Goal: Task Accomplishment & Management: Use online tool/utility

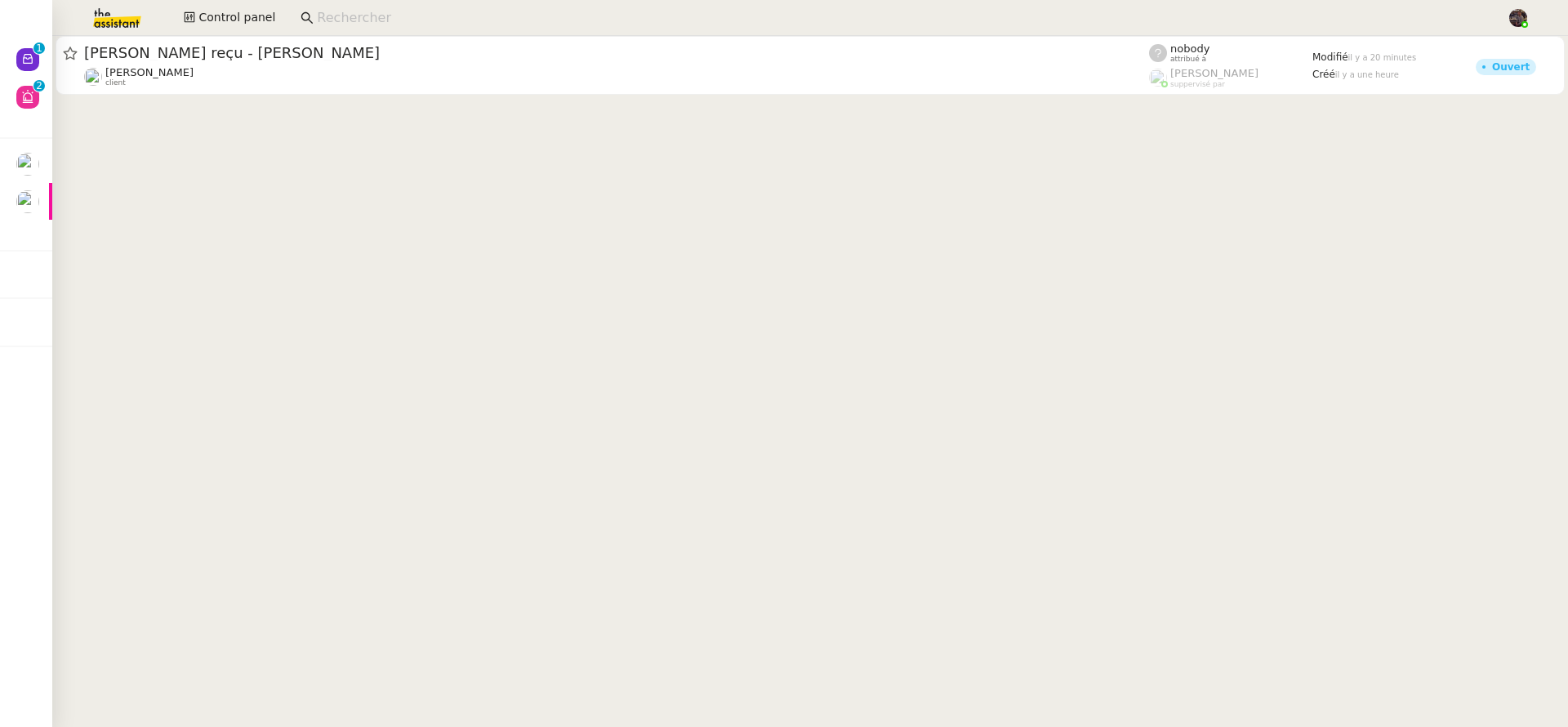
click at [353, 11] on input at bounding box center [903, 18] width 1174 height 22
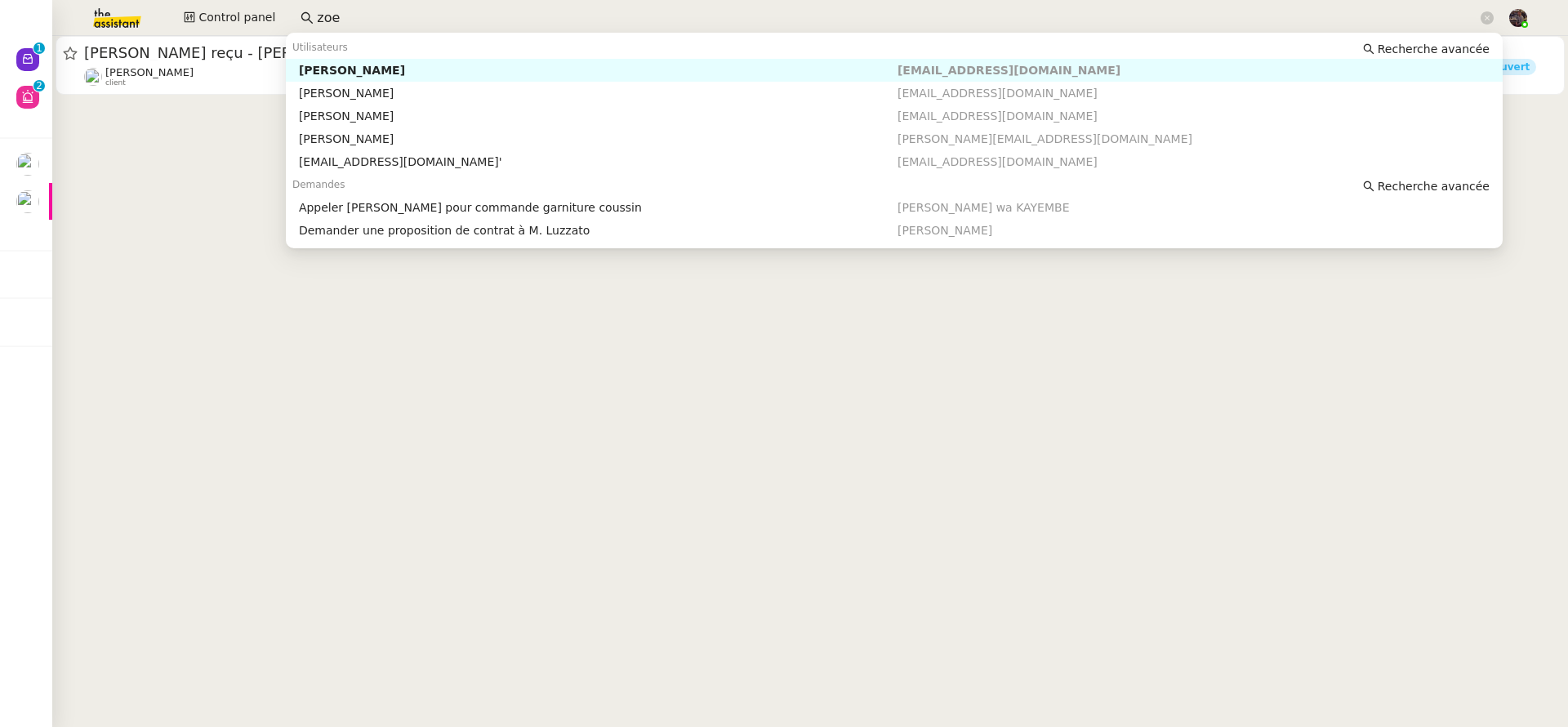
click at [408, 76] on div "[PERSON_NAME]" at bounding box center [598, 70] width 598 height 15
type input "zoe"
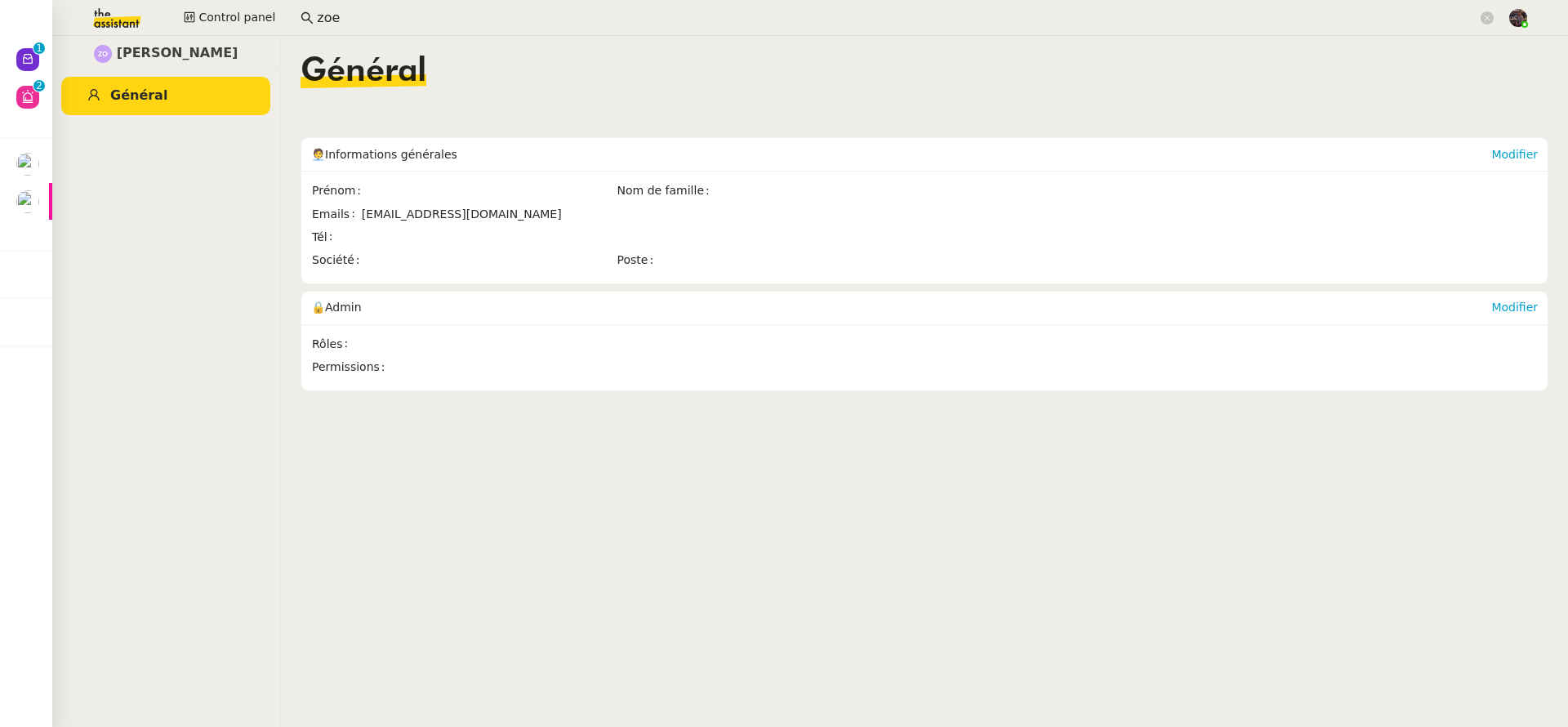
click at [452, 13] on input "zoe" at bounding box center [896, 18] width 1160 height 22
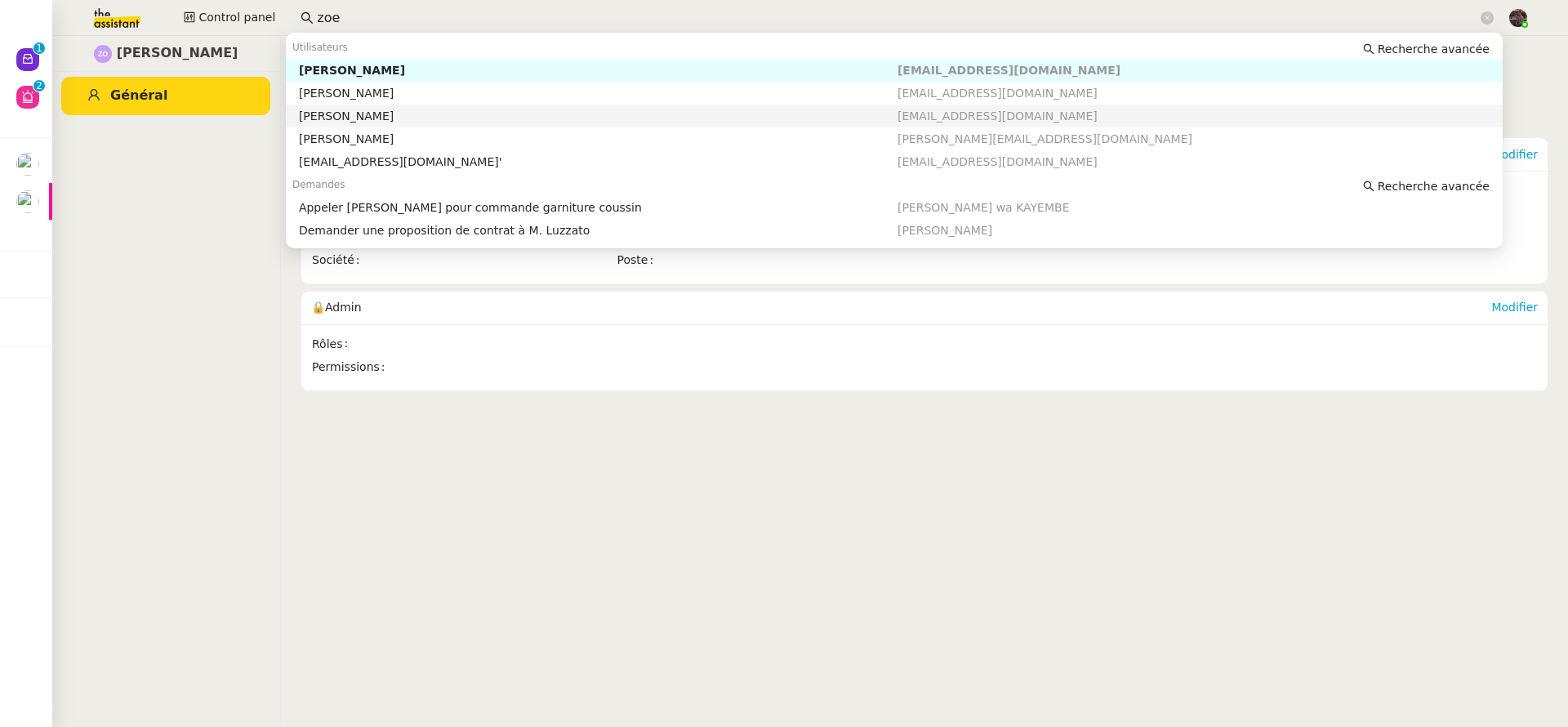
click at [456, 111] on div "Zoé Lachambre" at bounding box center [598, 115] width 598 height 15
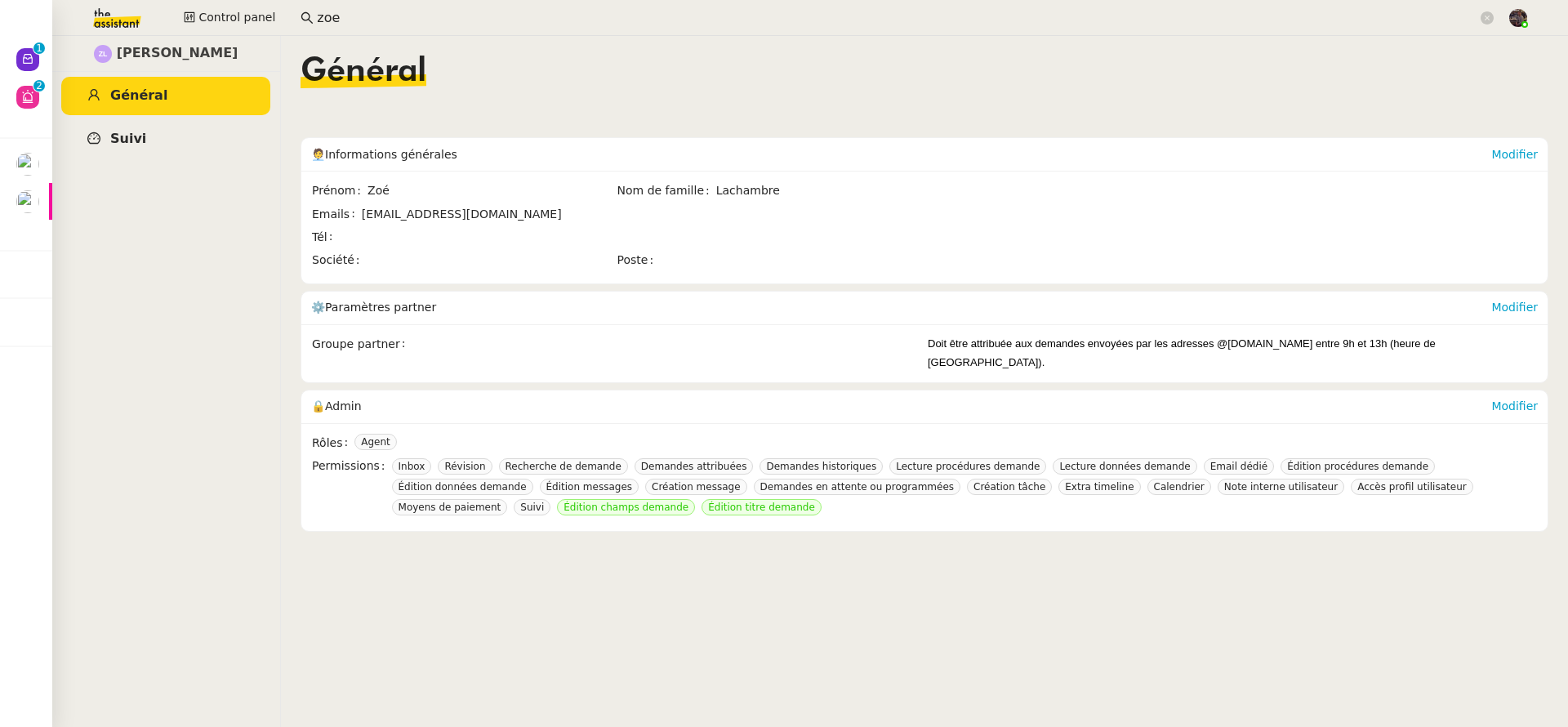
click at [142, 132] on link "Suivi" at bounding box center [165, 139] width 209 height 38
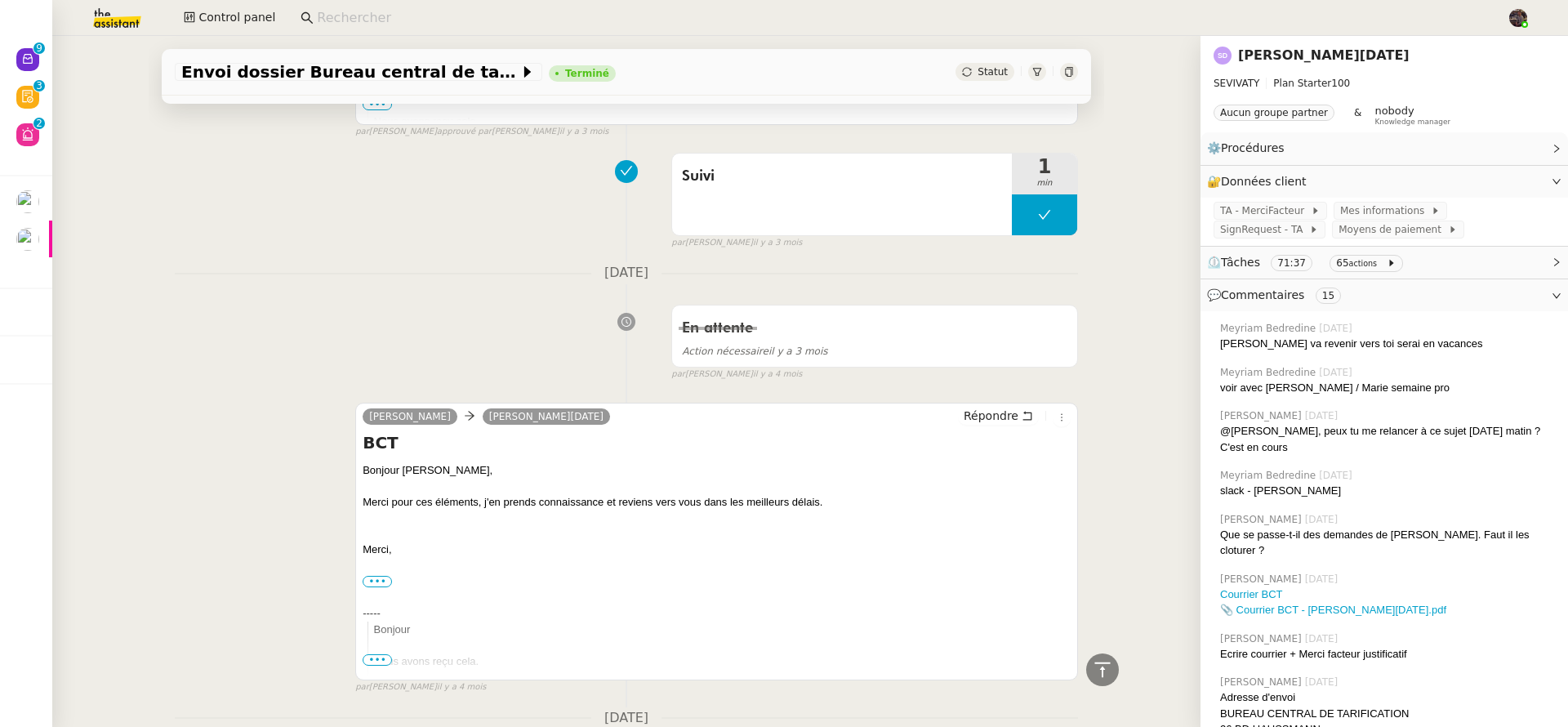
scroll to position [687, 0]
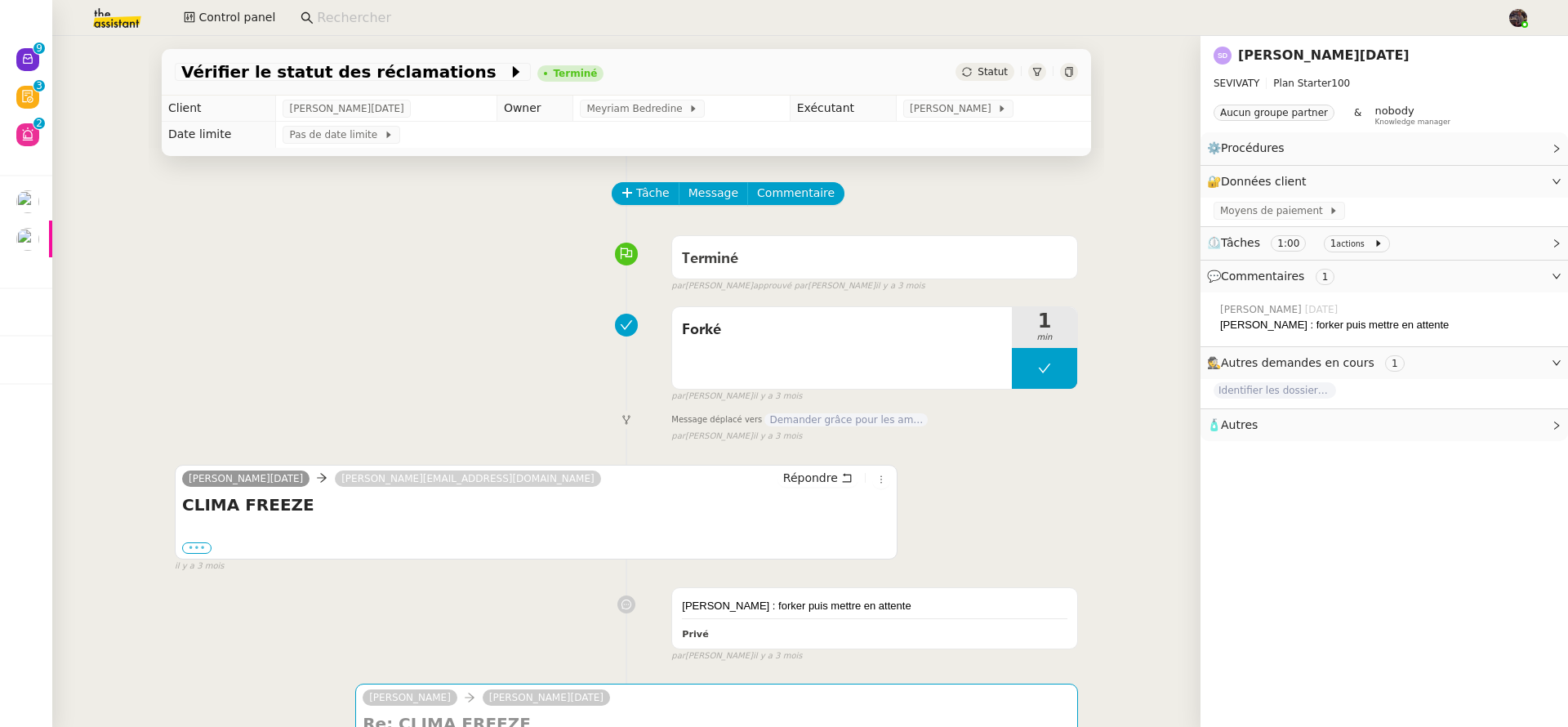
click at [202, 546] on label "•••" at bounding box center [197, 548] width 30 height 12
click at [0, 0] on input "•••" at bounding box center [0, 0] width 0 height 0
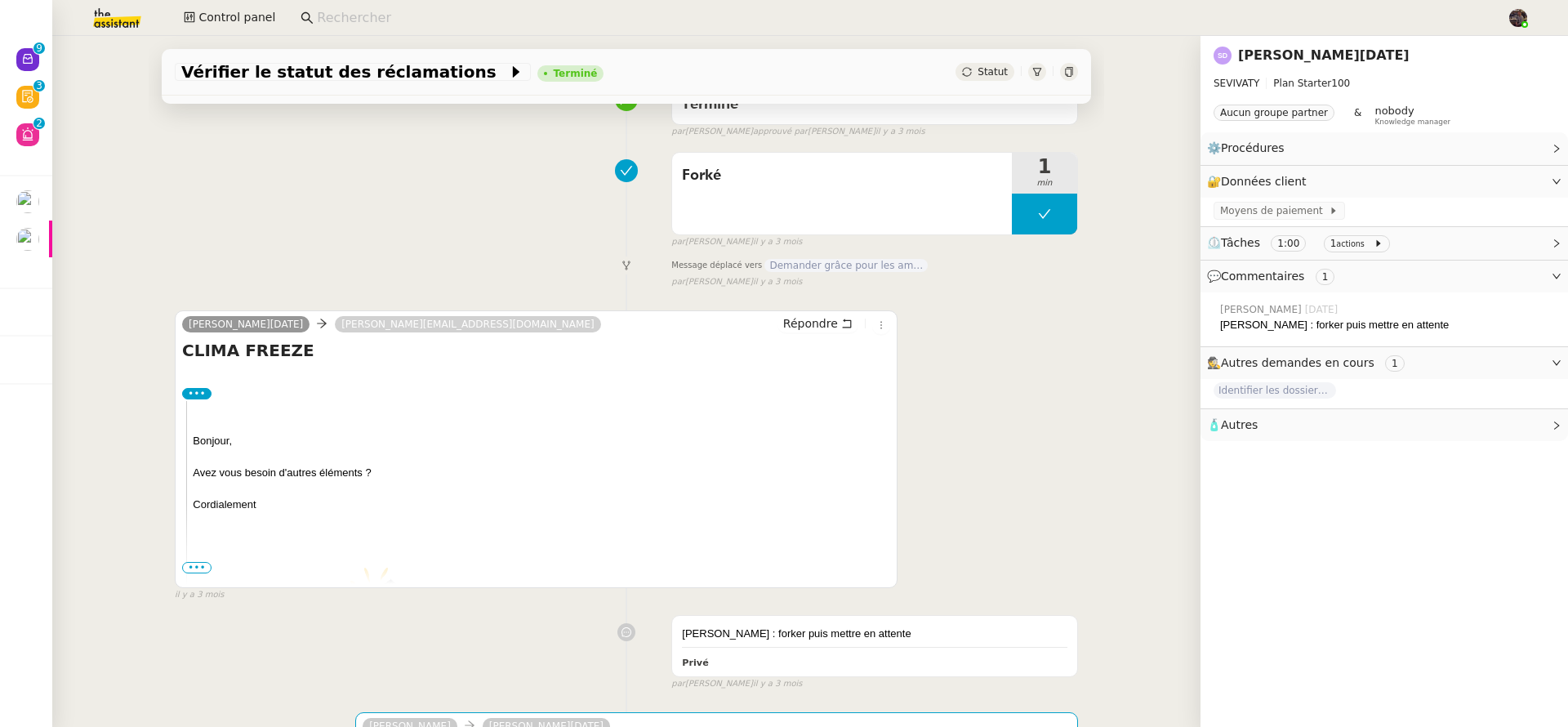
scroll to position [233, 0]
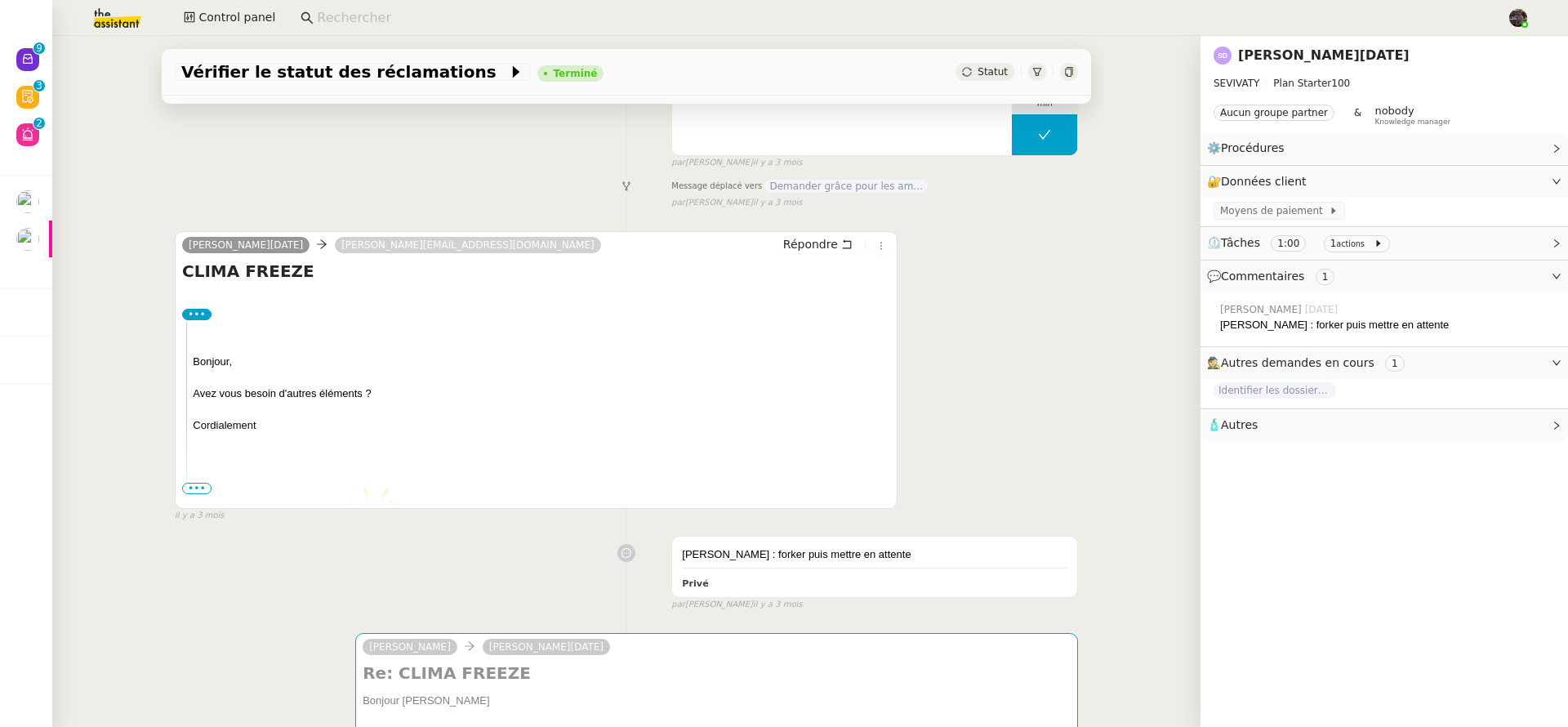
click at [193, 497] on img at bounding box center [541, 560] width 696 height 158
click at [197, 491] on span "•••" at bounding box center [197, 489] width 30 height 12
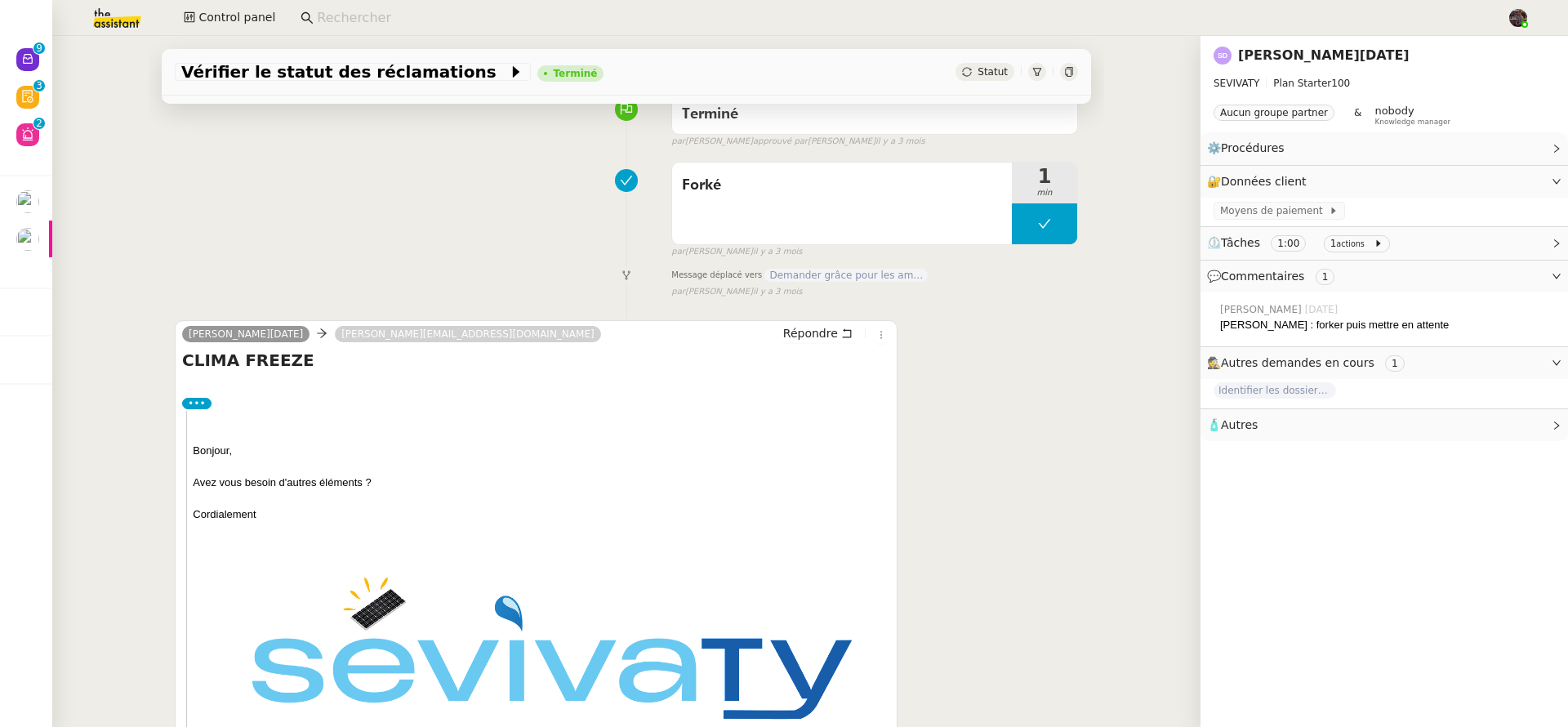
scroll to position [0, 0]
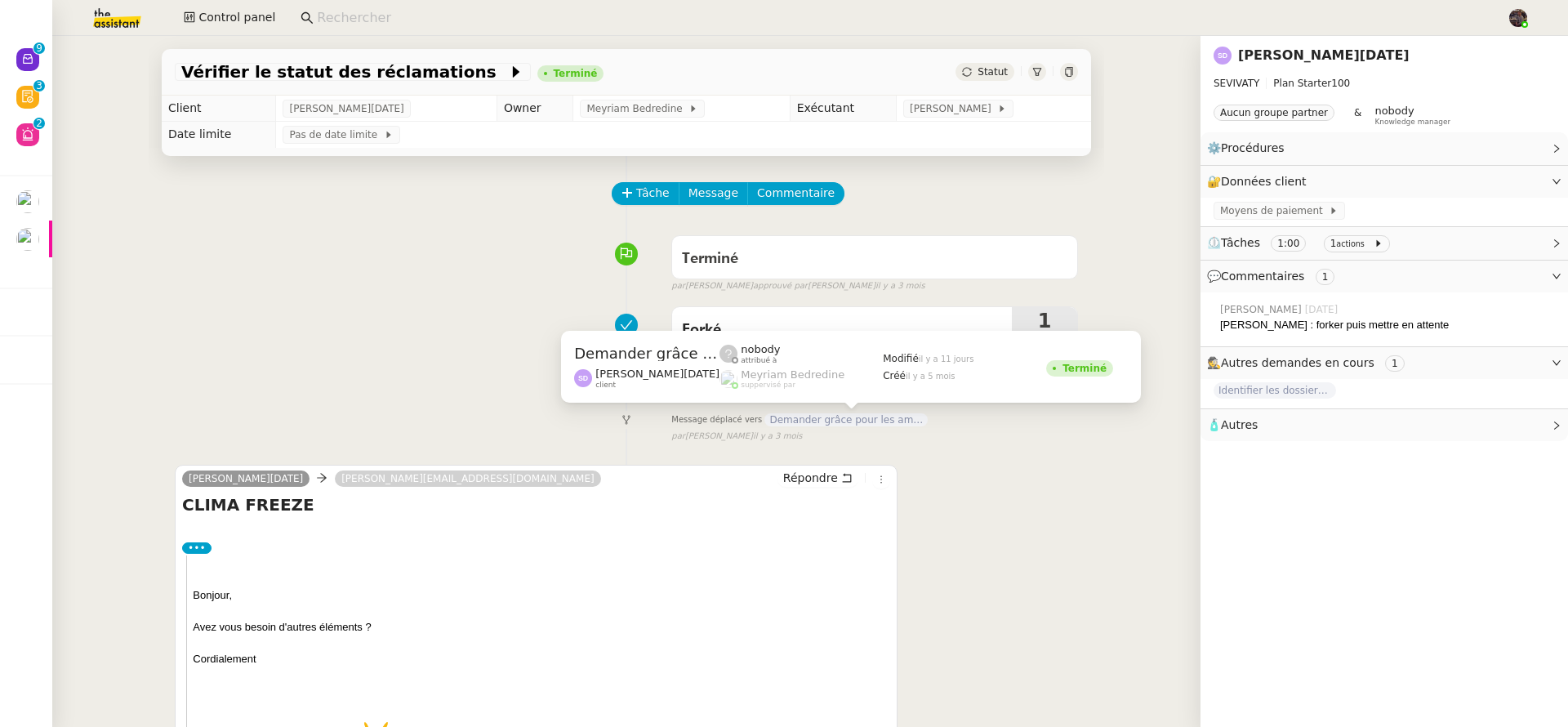
click at [828, 415] on span "Demander grâce pour les amendes" at bounding box center [846, 419] width 163 height 13
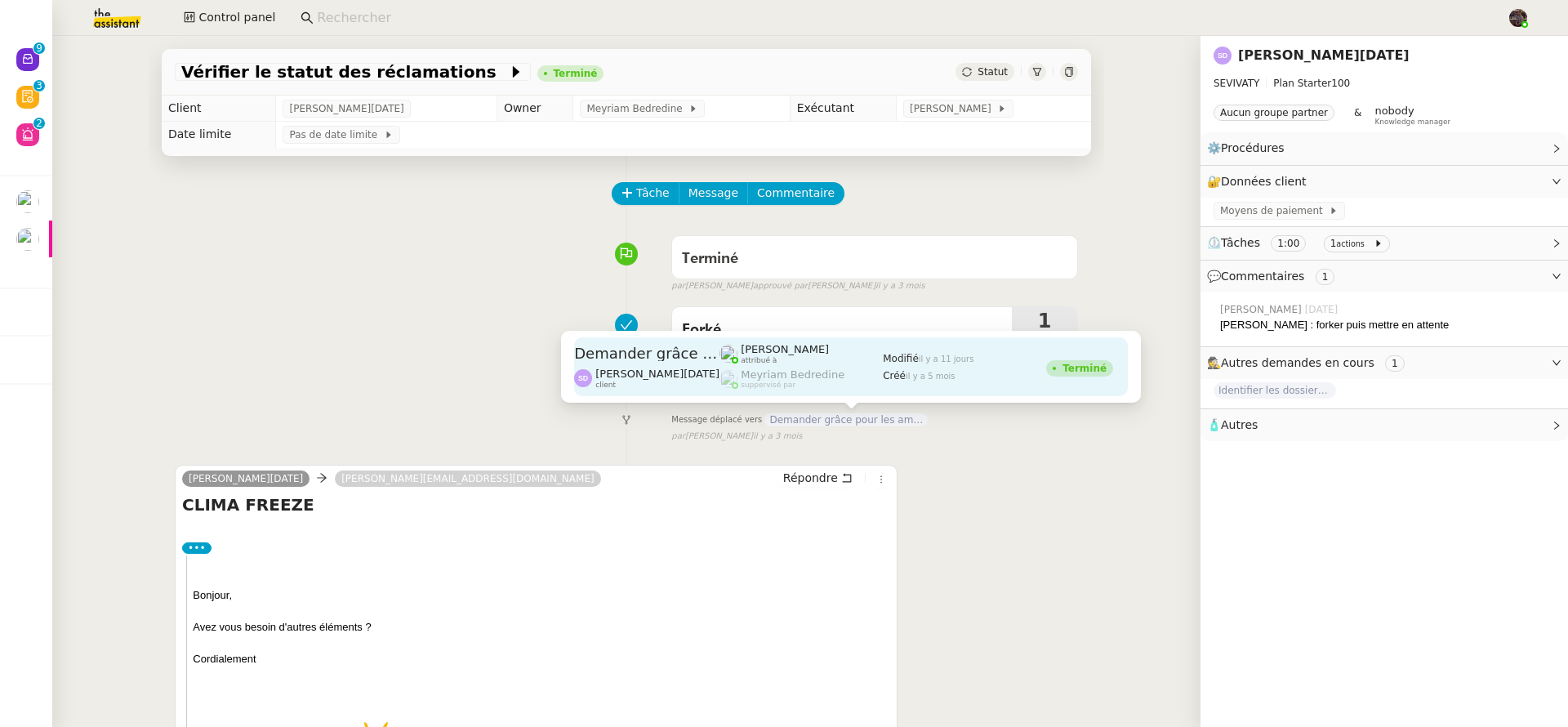
click at [750, 343] on span "[PERSON_NAME]" at bounding box center [785, 349] width 89 height 12
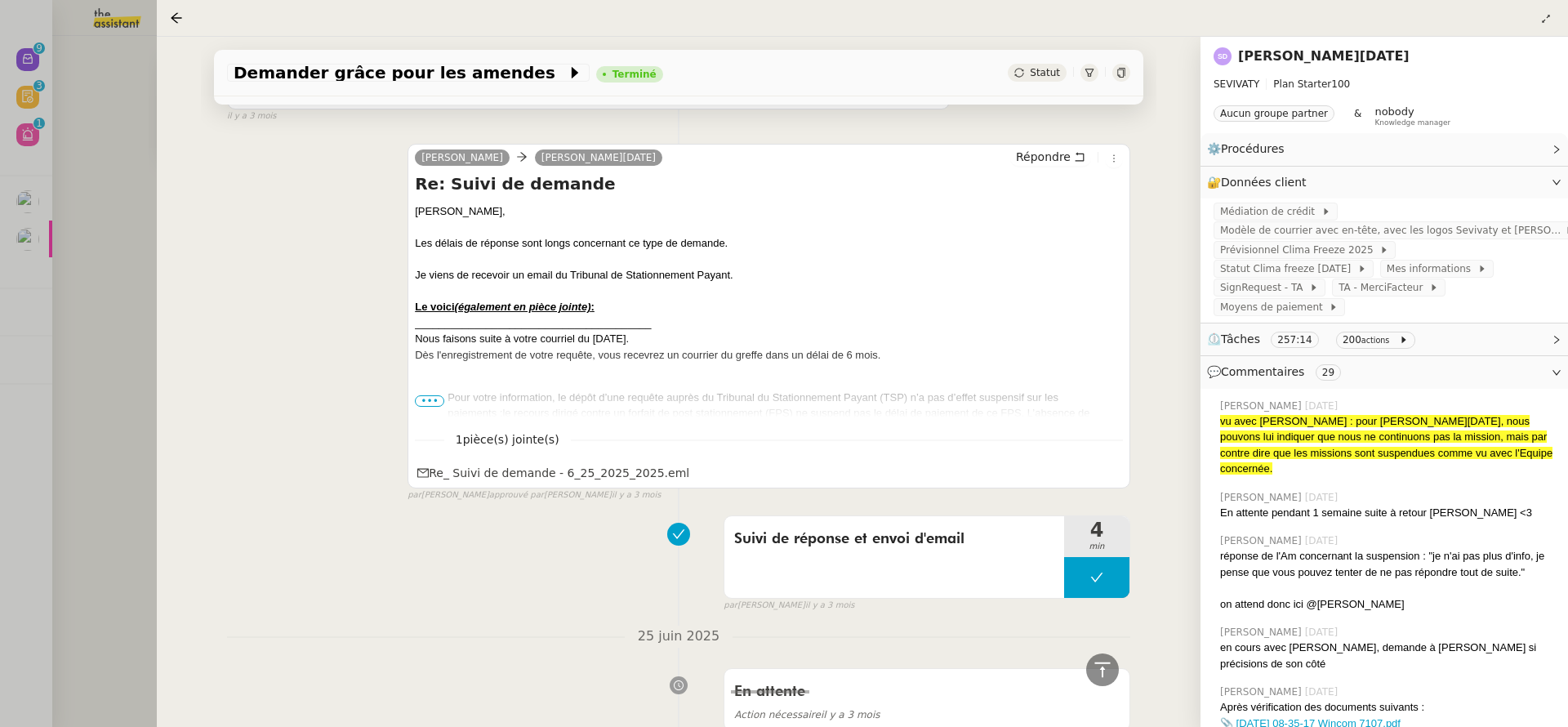
scroll to position [9536, 0]
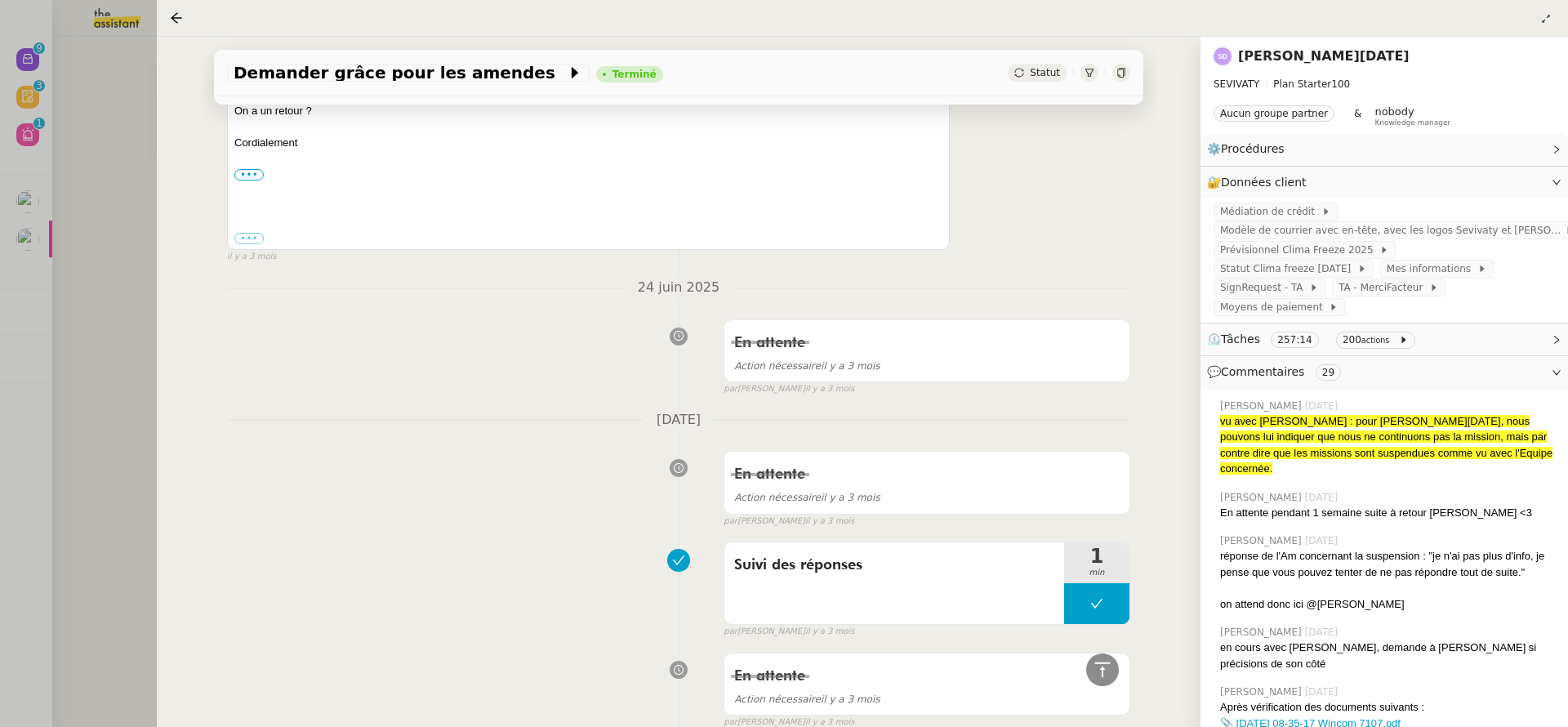
click at [98, 325] on div at bounding box center [784, 363] width 1568 height 727
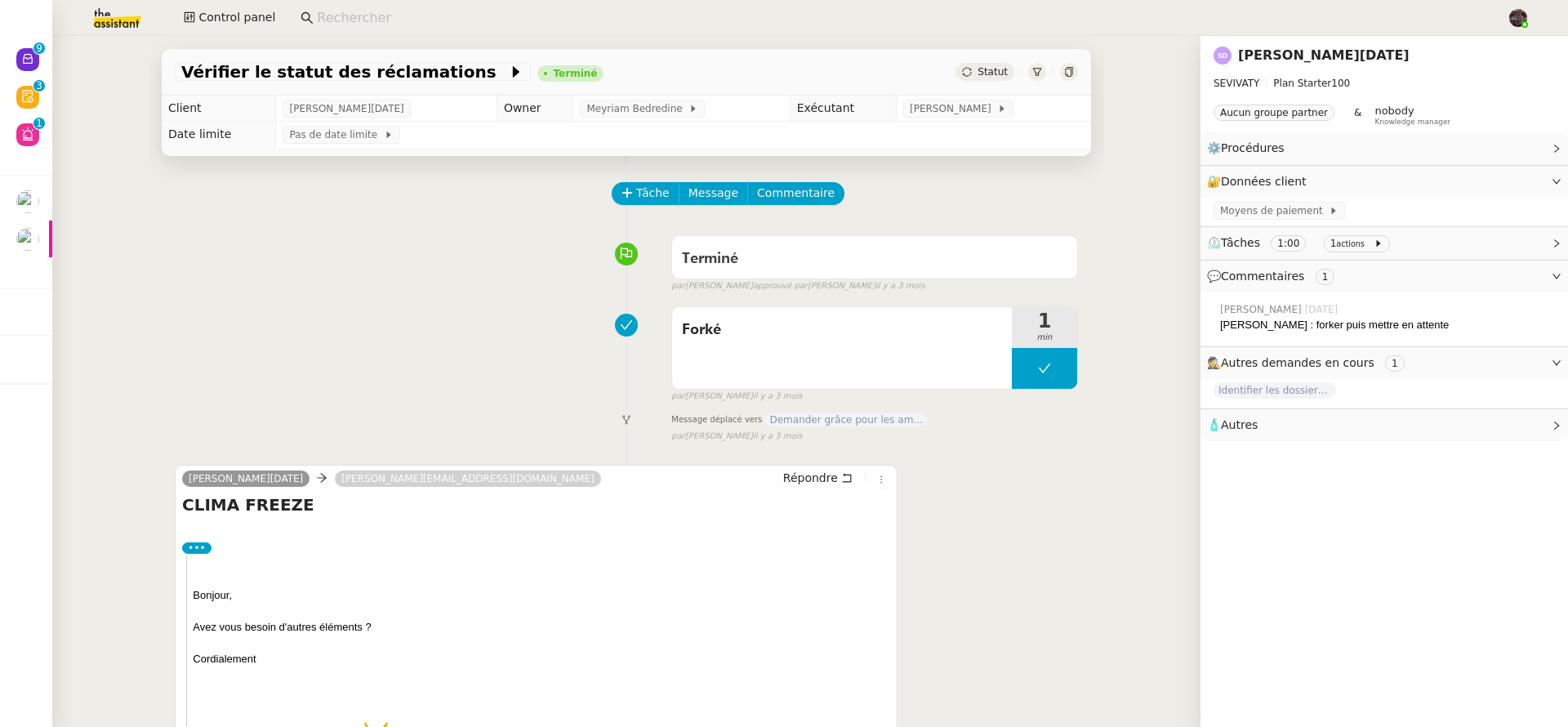
click at [837, 412] on div "Message déplacé vers Demander grâce pour les amendes" at bounding box center [874, 420] width 406 height 20
click at [839, 416] on span "Demander grâce pour les amendes" at bounding box center [846, 419] width 163 height 13
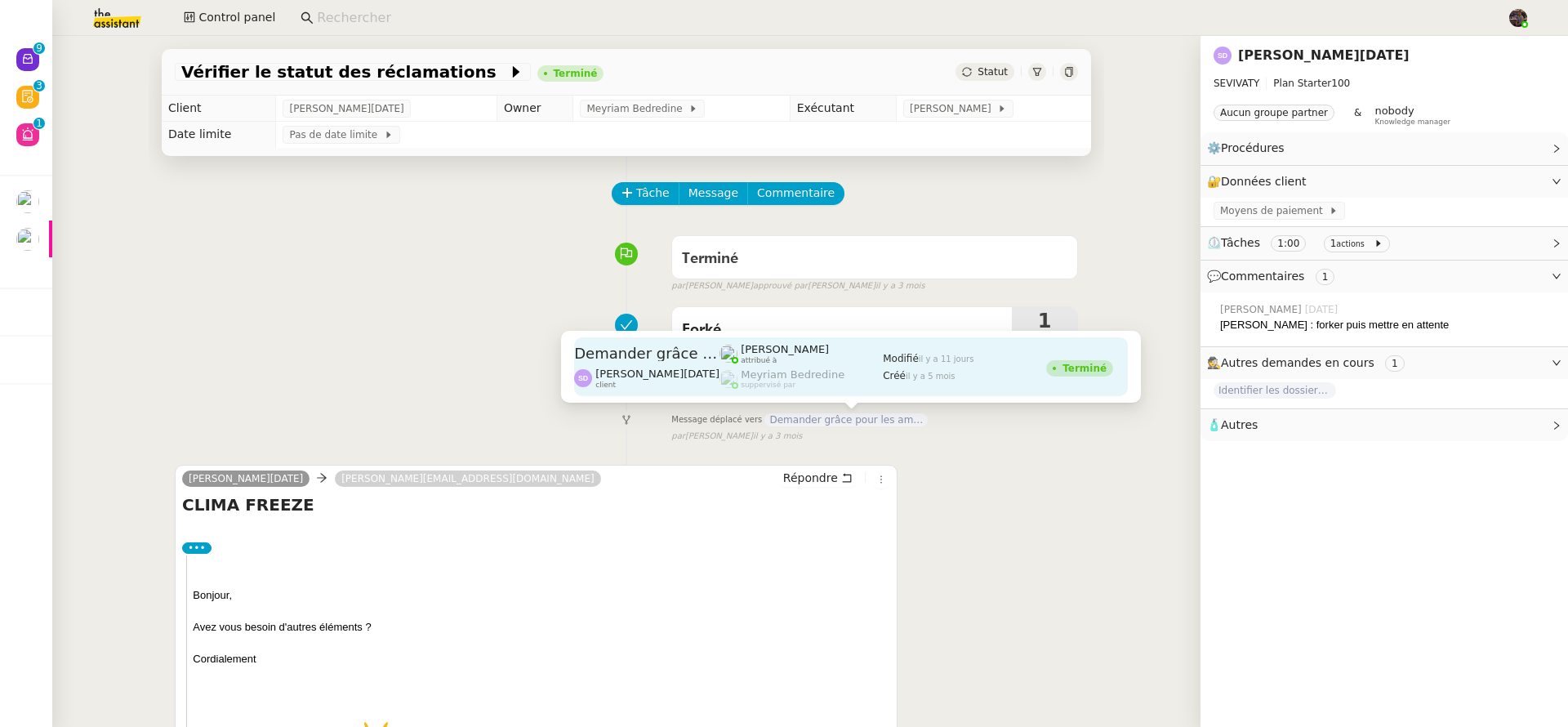
click at [829, 366] on div "Romane Vachon attribué à Meyriam Bedredine suppervisé par" at bounding box center [801, 367] width 163 height 59
